Goal: Communication & Community: Answer question/provide support

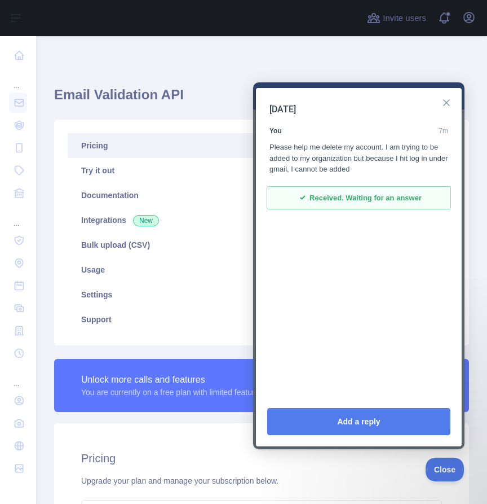
click at [442, 105] on button "Close" at bounding box center [447, 103] width 18 height 18
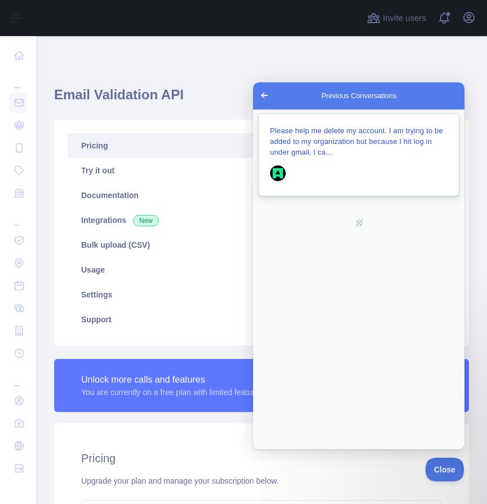
click at [345, 134] on span "Please help me delete my account. I am trying to be added to my organization bu…" at bounding box center [356, 141] width 173 height 30
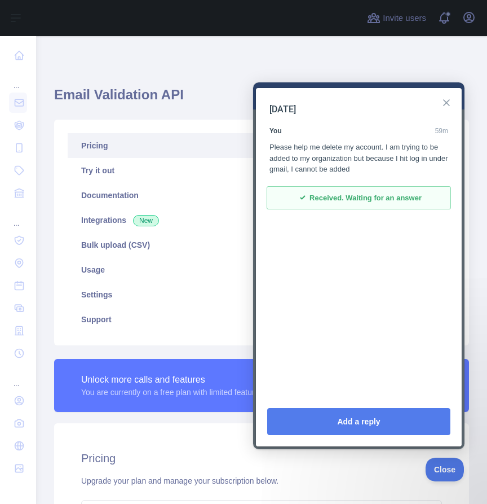
click at [444, 102] on button "Close" at bounding box center [447, 103] width 18 height 18
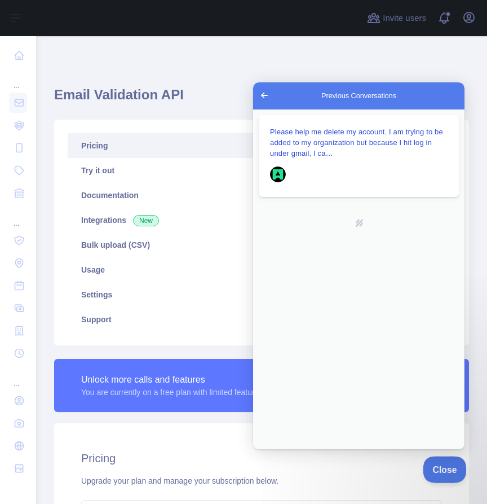
click at [447, 473] on button "Close" at bounding box center [442, 468] width 38 height 24
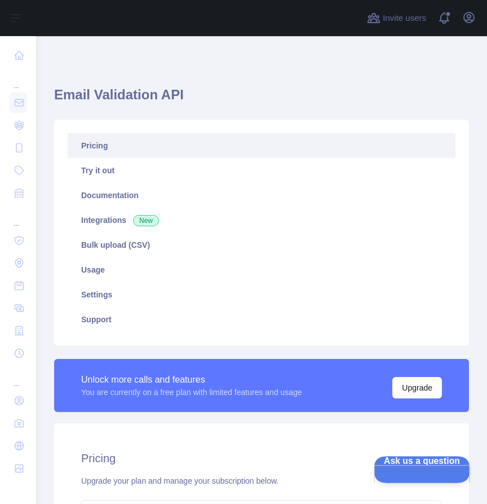
click at [422, 474] on button "Ask us a question" at bounding box center [416, 468] width 85 height 24
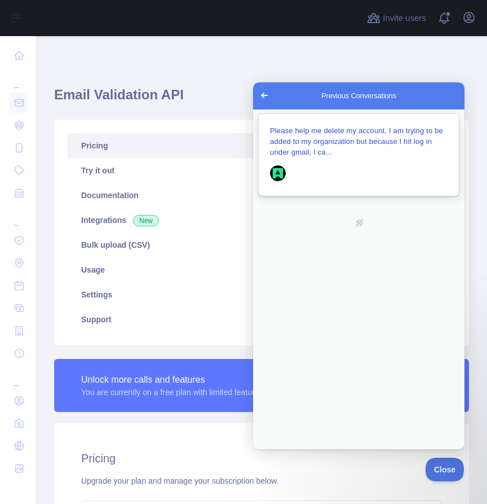
click at [335, 139] on span "Please help me delete my account. I am trying to be added to my organization bu…" at bounding box center [356, 141] width 173 height 30
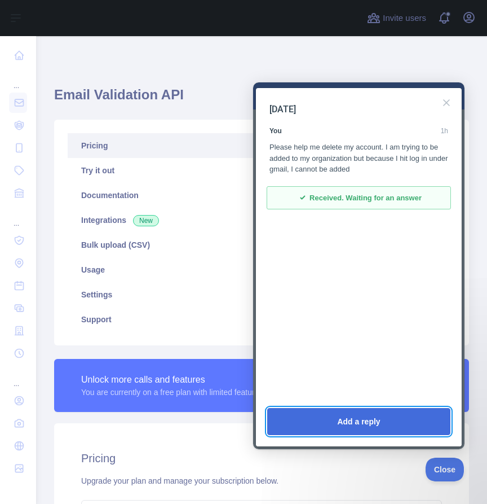
click at [379, 415] on button "Add a reply" at bounding box center [358, 421] width 183 height 27
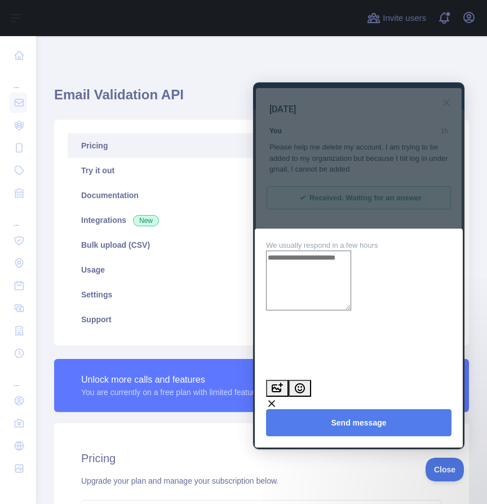
click at [398, 247] on div at bounding box center [359, 265] width 212 height 367
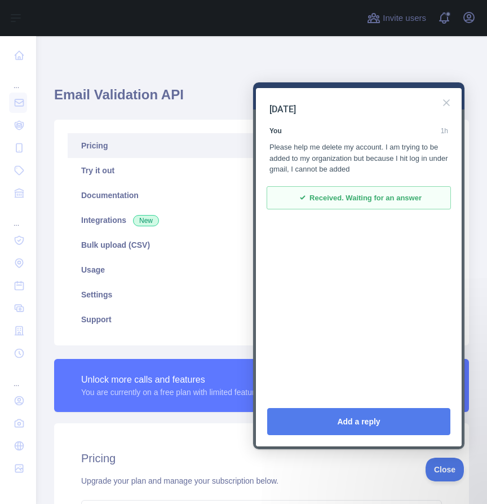
click at [397, 196] on span "Received. Waiting for an answer" at bounding box center [366, 197] width 112 height 11
click at [368, 167] on div "Please help me delete my account. I am trying to be added to my organization bu…" at bounding box center [359, 158] width 179 height 33
click at [447, 105] on button "Close" at bounding box center [447, 103] width 18 height 18
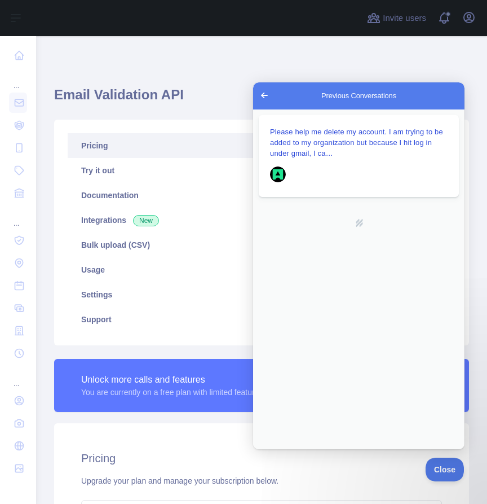
click at [265, 91] on span "Go back" at bounding box center [265, 96] width 14 height 14
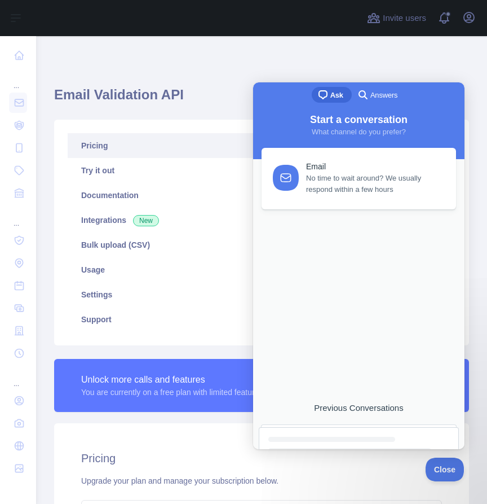
click at [270, 59] on div "Email Validation API Pricing Try it out Documentation Integrations New Bulk upl…" at bounding box center [261, 387] width 451 height 703
click at [171, 89] on h1 "Email Validation API" at bounding box center [261, 99] width 415 height 27
click at [351, 63] on div "Email Validation API Pricing Try it out Documentation Integrations New Bulk upl…" at bounding box center [261, 367] width 415 height 608
click at [175, 408] on div "Unlock more calls and features You are currently on a free plan with limited fe…" at bounding box center [261, 385] width 415 height 53
